Goal: Transaction & Acquisition: Download file/media

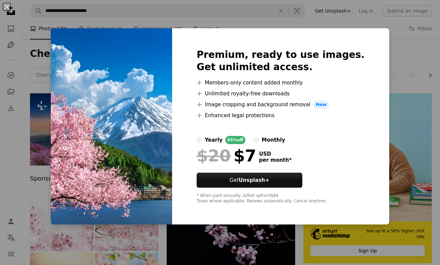
click at [392, 54] on div "An X shape Premium, ready to use images. Get unlimited access. A plus sign Memb…" at bounding box center [220, 132] width 440 height 265
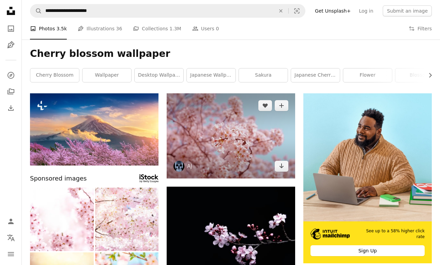
click at [240, 152] on img at bounding box center [231, 135] width 129 height 85
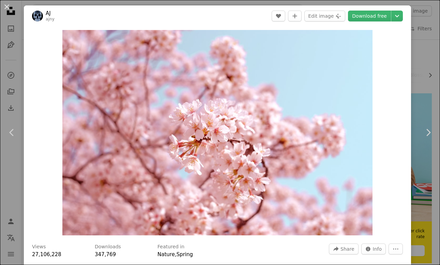
click at [424, 87] on div "An X shape Chevron left Chevron right AJ ajny A heart A plus sign Edit image Pl…" at bounding box center [220, 132] width 440 height 265
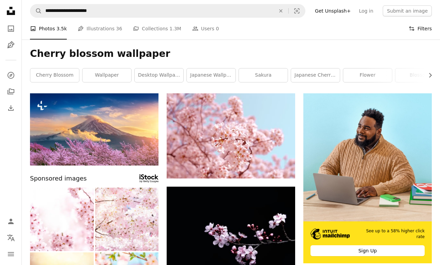
click at [422, 30] on button "Filters Filters" at bounding box center [420, 29] width 23 height 22
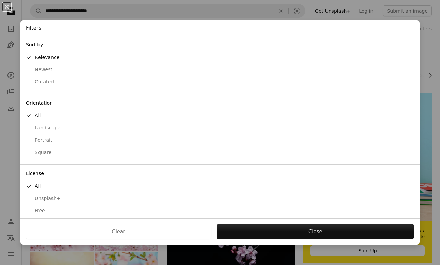
scroll to position [1, 0]
click at [44, 208] on div "Free" at bounding box center [220, 211] width 388 height 7
click at [56, 125] on div "Landscape" at bounding box center [220, 128] width 388 height 7
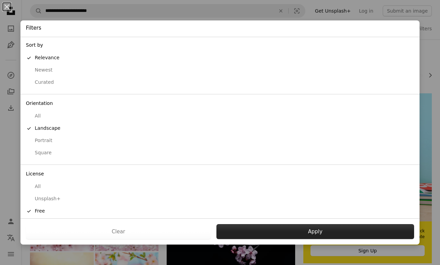
click at [308, 232] on button "Apply" at bounding box center [316, 231] width 198 height 15
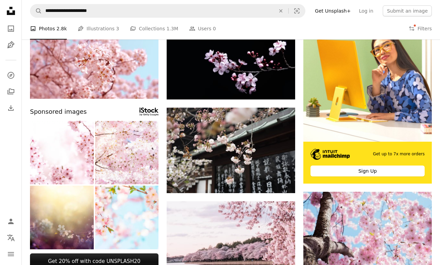
scroll to position [79, 0]
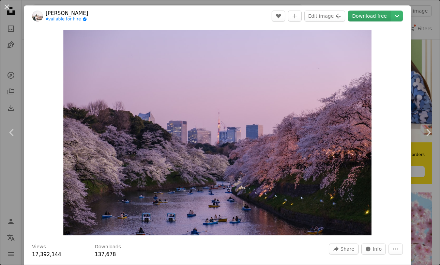
click at [382, 16] on link "Download free" at bounding box center [369, 16] width 43 height 11
